Goal: Transaction & Acquisition: Purchase product/service

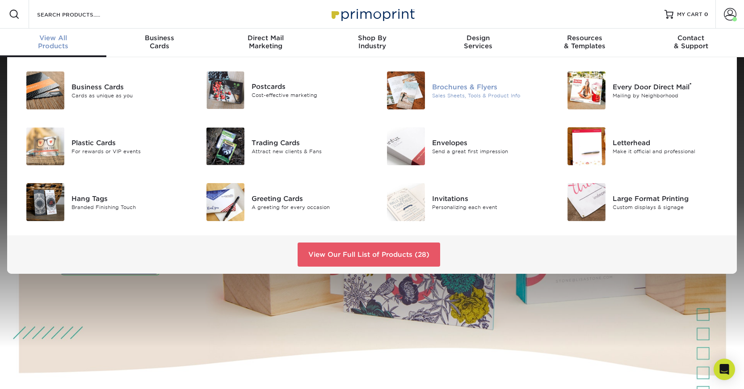
click at [439, 88] on div "Brochures & Flyers" at bounding box center [488, 87] width 113 height 10
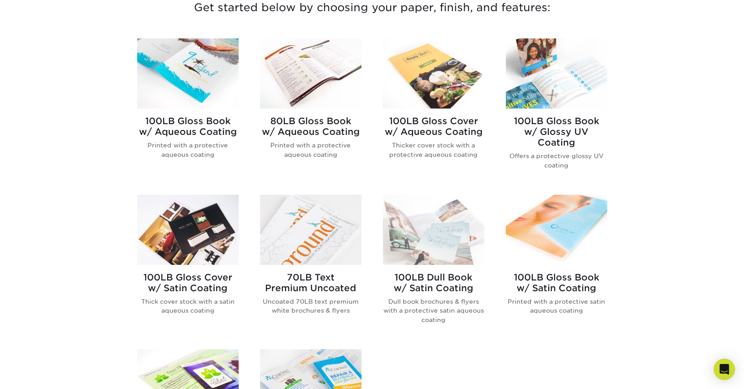
scroll to position [343, 0]
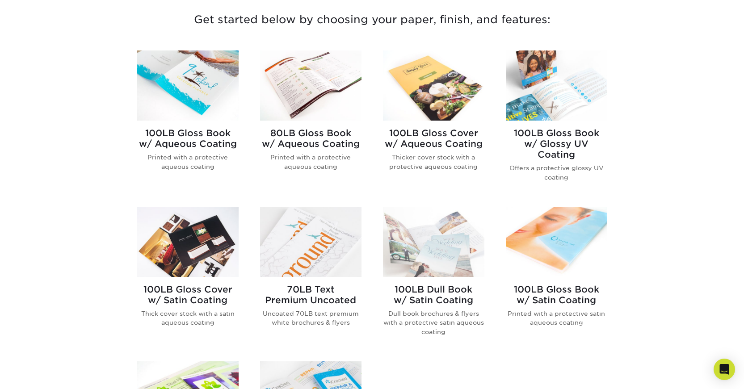
click at [189, 85] on img at bounding box center [187, 85] width 101 height 70
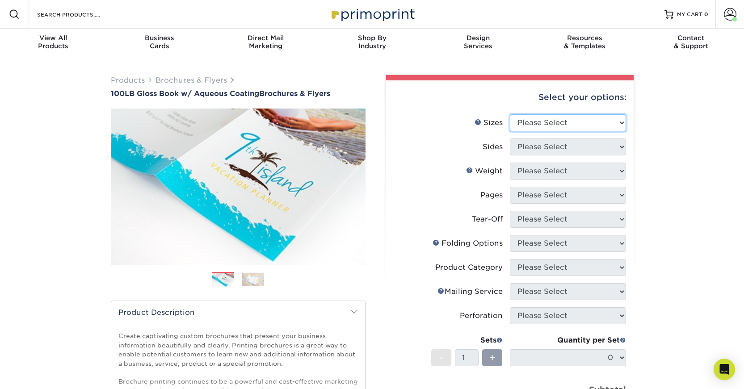
select select "8.50x11.00"
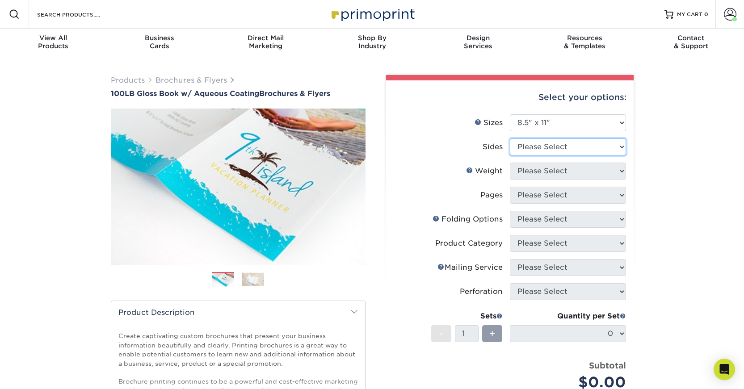
select select "13abbda7-1d64-4f25-8bb2-c179b224825d"
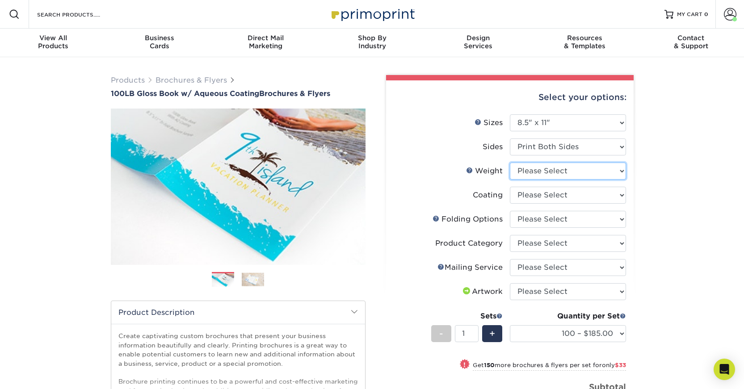
select select "100LB"
select select "d41dab50-ff65-4f4f-bb17-2afe4d36ae33"
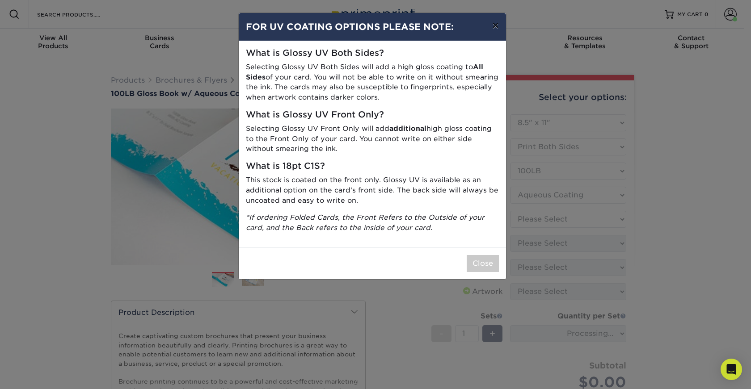
click at [494, 26] on button "×" at bounding box center [495, 25] width 21 height 25
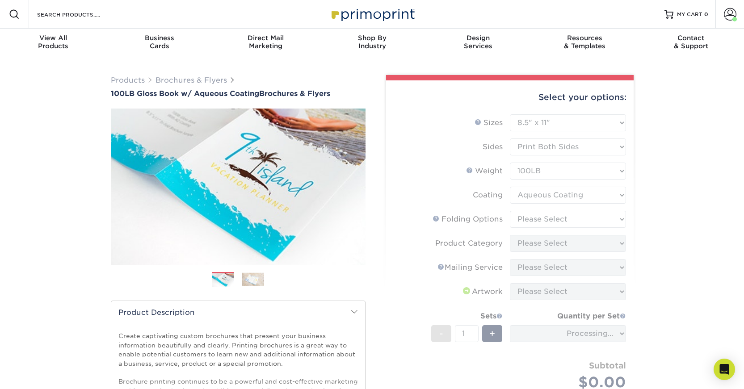
click at [522, 213] on form "Sizes Help Sizes Please Select 3.5" x 8.5" 3.5" x 11" 3.67" x 8.5" 4" x 6" 4" x…" at bounding box center [509, 270] width 233 height 313
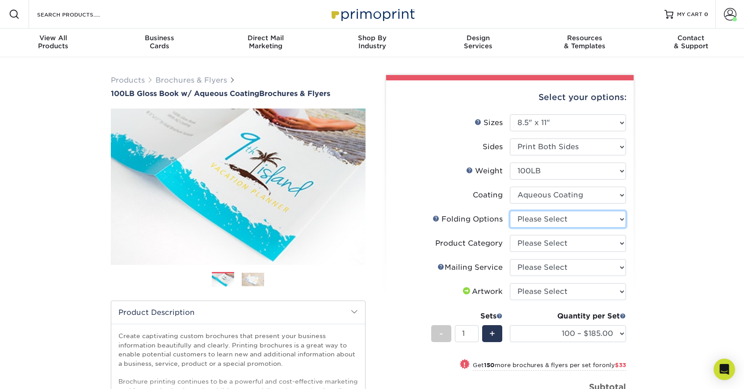
select select "6bd2fd9e-193e-4811-88f7-94c08206d735"
select select "1a668080-6b7c-4174-b399-2c3833b27ef4"
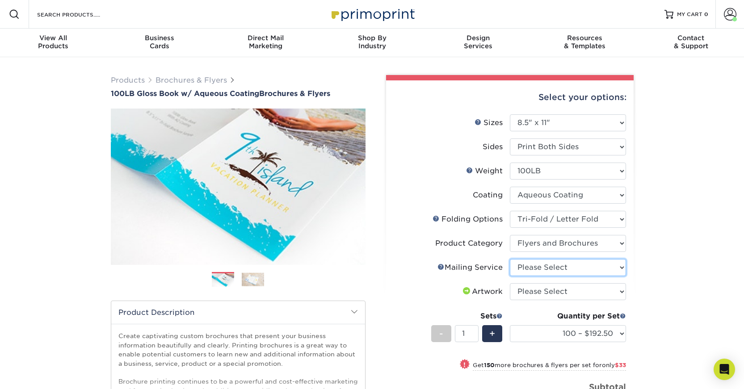
select select "3e5e9bdd-d78a-4c28-a41d-fe1407925ca6"
select select "upload"
